Goal: Find specific page/section: Find specific page/section

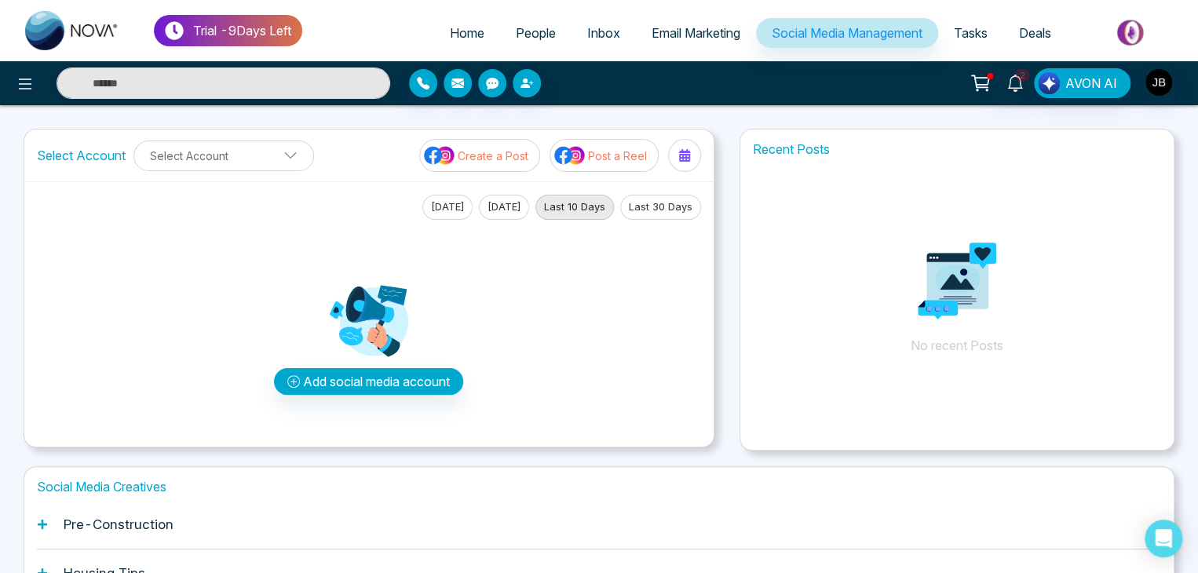
click at [455, 35] on span "Home" at bounding box center [467, 33] width 35 height 16
select select "*"
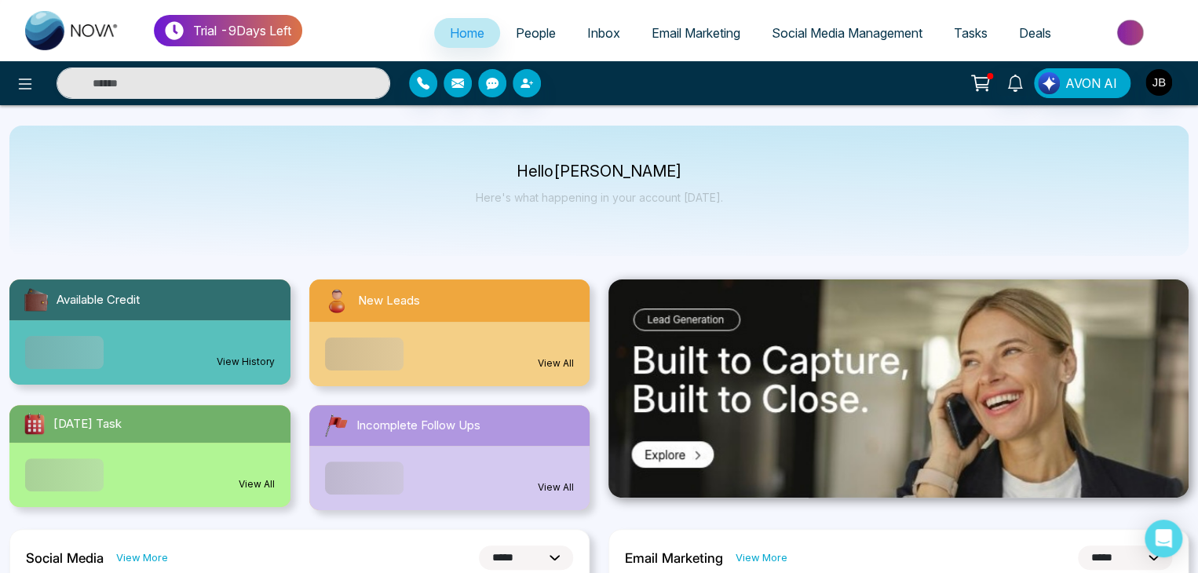
click at [526, 27] on span "People" at bounding box center [536, 33] width 40 height 16
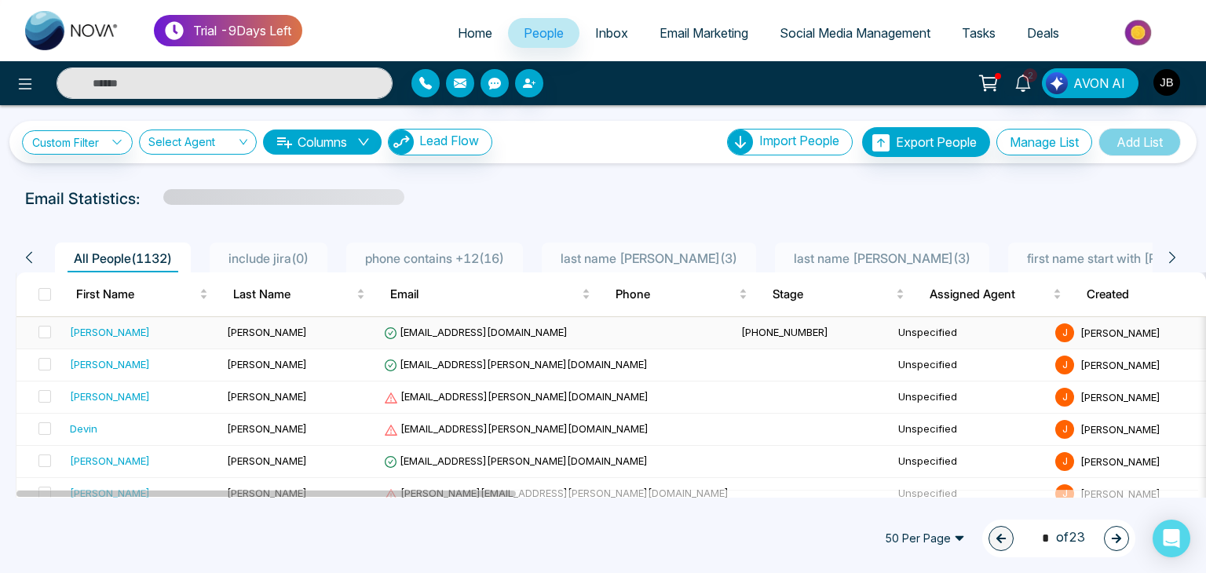
click at [455, 326] on span "[EMAIL_ADDRESS][DOMAIN_NAME]" at bounding box center [476, 332] width 184 height 13
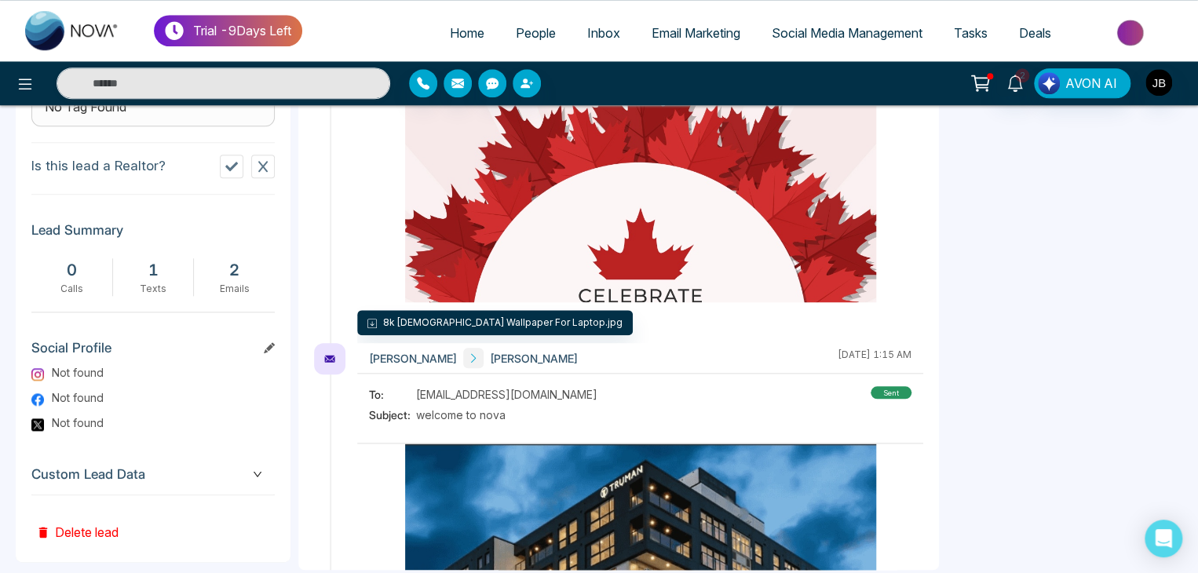
scroll to position [738, 0]
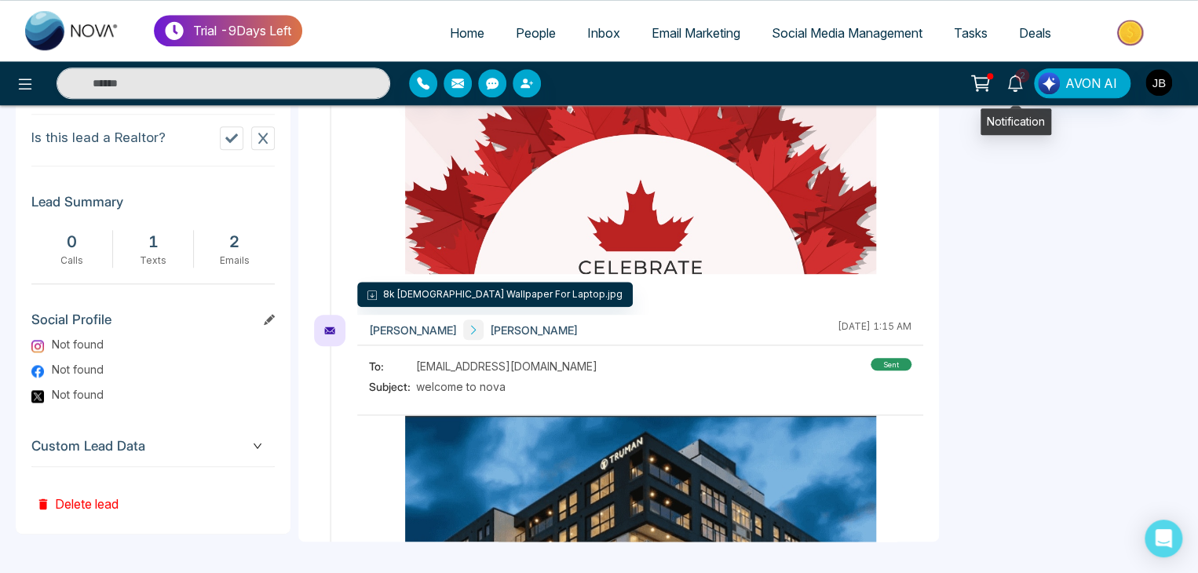
click at [1019, 82] on icon at bounding box center [1015, 83] width 17 height 17
click at [1075, 251] on aside "Attachments Add No attachments found Deals Add No deals found Action Plan Add […" at bounding box center [1065, 51] width 236 height 981
